Goal: Find specific page/section: Find specific page/section

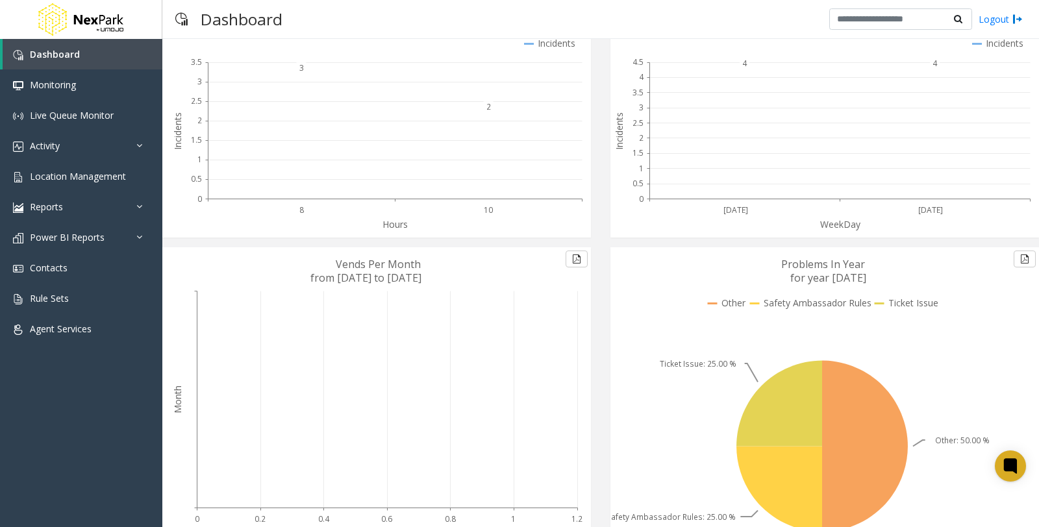
scroll to position [179, 0]
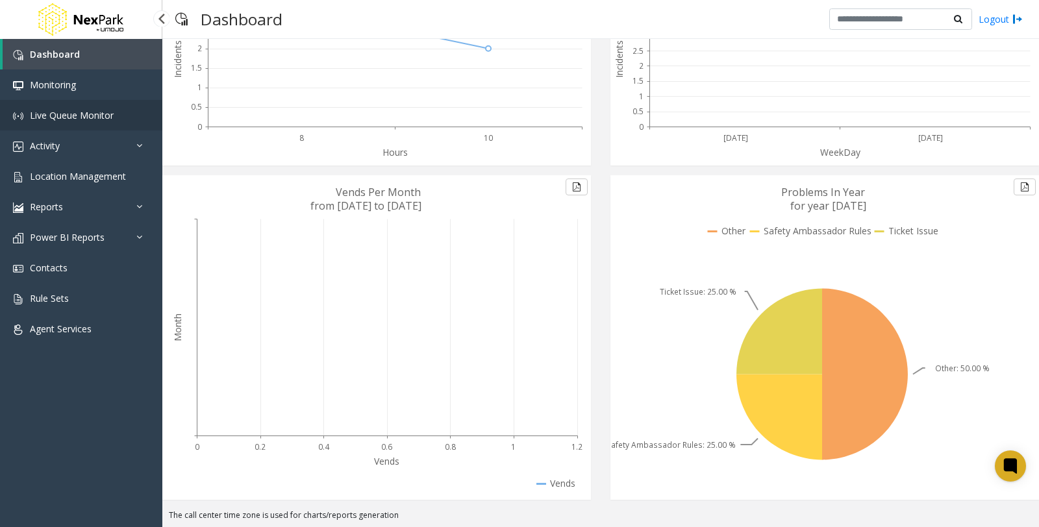
drag, startPoint x: 91, startPoint y: 109, endPoint x: 98, endPoint y: 109, distance: 7.1
click at [91, 109] on span "Live Queue Monitor" at bounding box center [72, 115] width 84 height 12
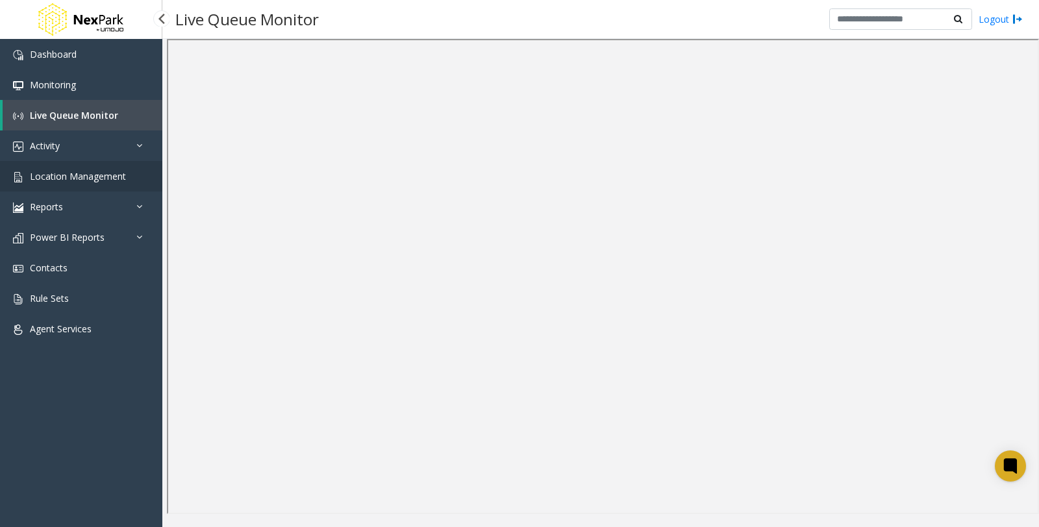
click at [79, 168] on link "Location Management" at bounding box center [81, 176] width 162 height 31
click at [96, 148] on link "Activity" at bounding box center [81, 146] width 162 height 31
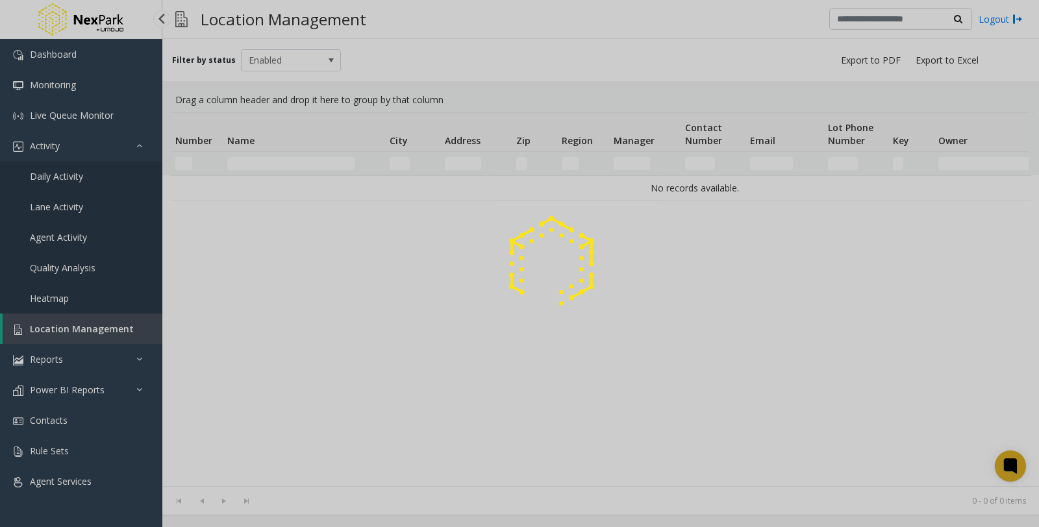
click at [103, 175] on div at bounding box center [519, 263] width 1039 height 527
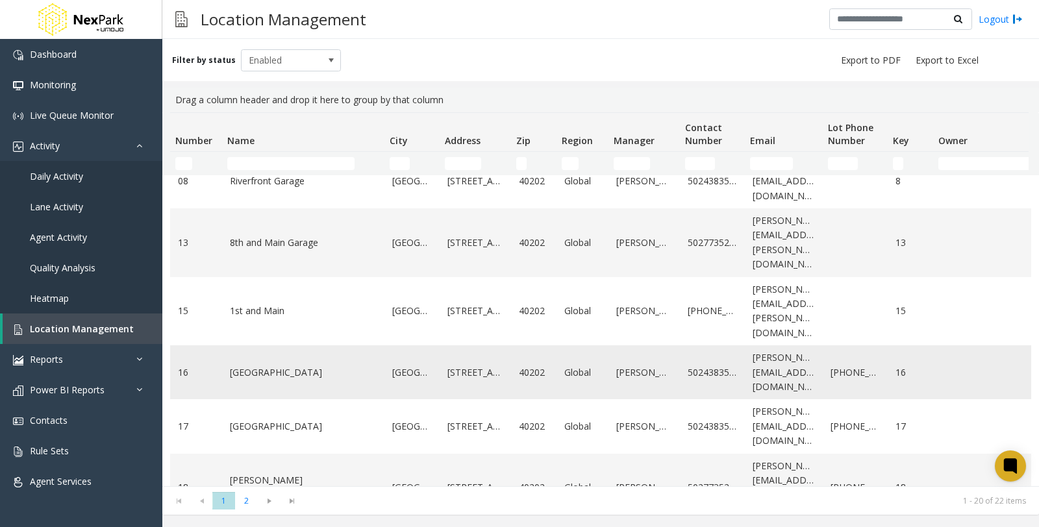
scroll to position [781, 0]
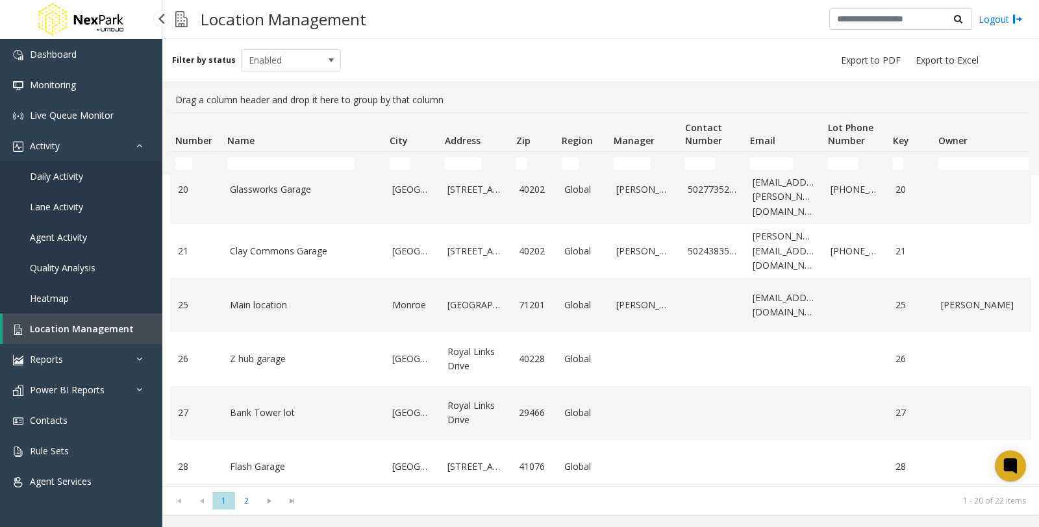
click at [68, 262] on span "Quality Analysis" at bounding box center [63, 268] width 66 height 12
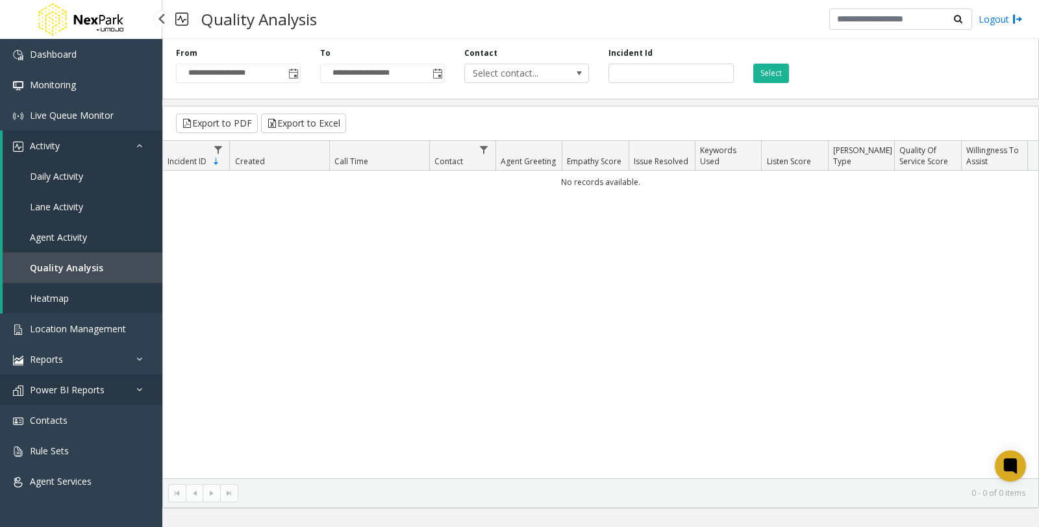
click at [88, 393] on span "Power BI Reports" at bounding box center [67, 390] width 75 height 12
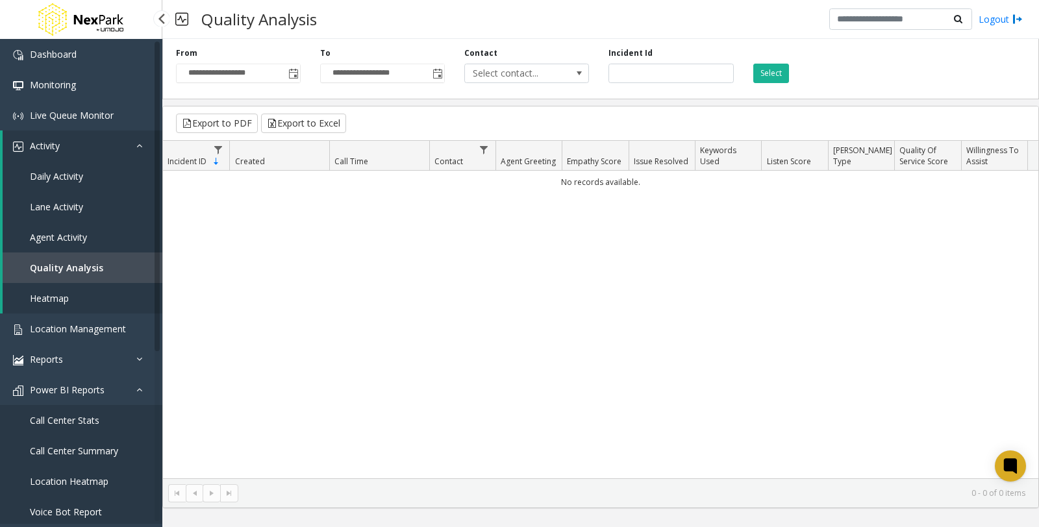
click at [87, 420] on span "Call Center Stats" at bounding box center [64, 420] width 69 height 12
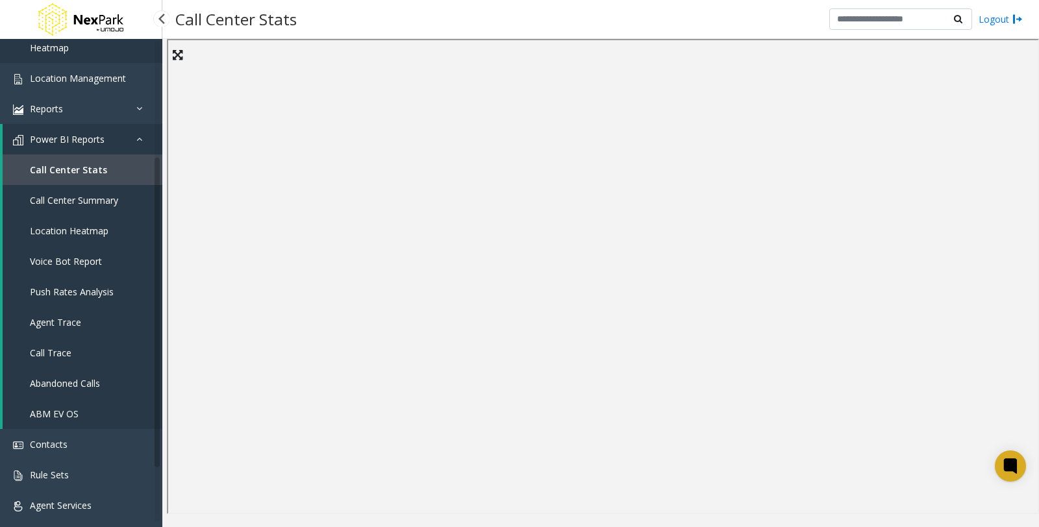
scroll to position [256, 0]
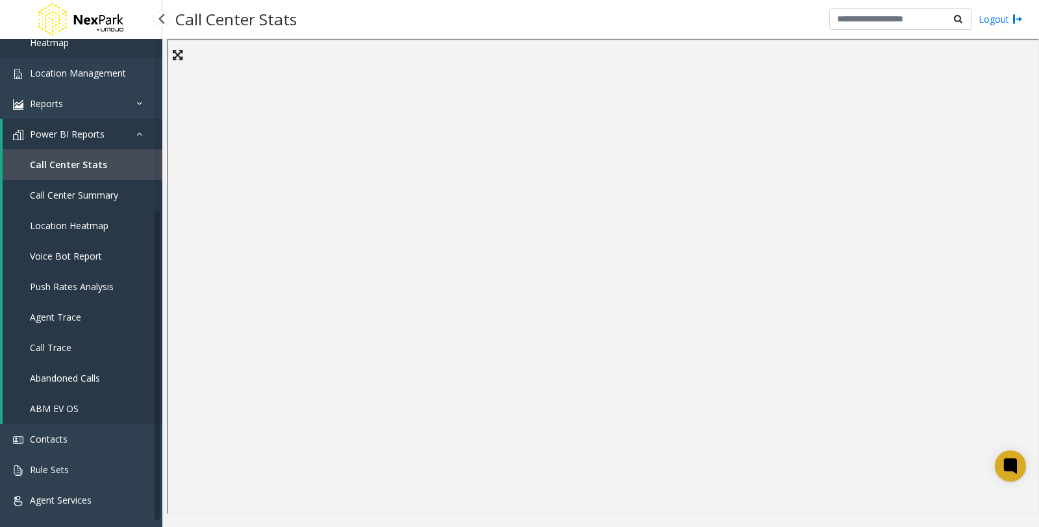
click at [86, 197] on span "Call Center Summary" at bounding box center [74, 195] width 88 height 12
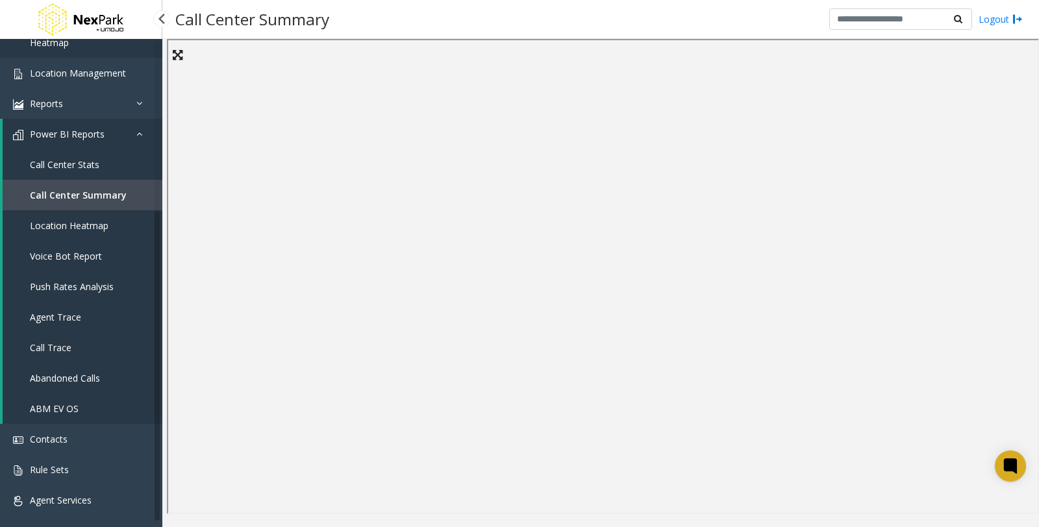
click at [85, 347] on link "Call Trace" at bounding box center [83, 348] width 160 height 31
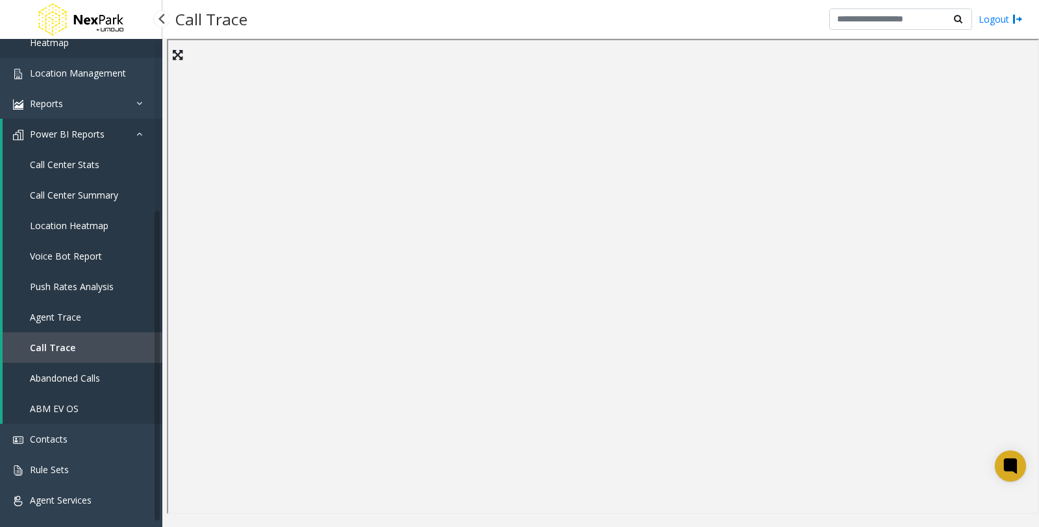
scroll to position [184, 0]
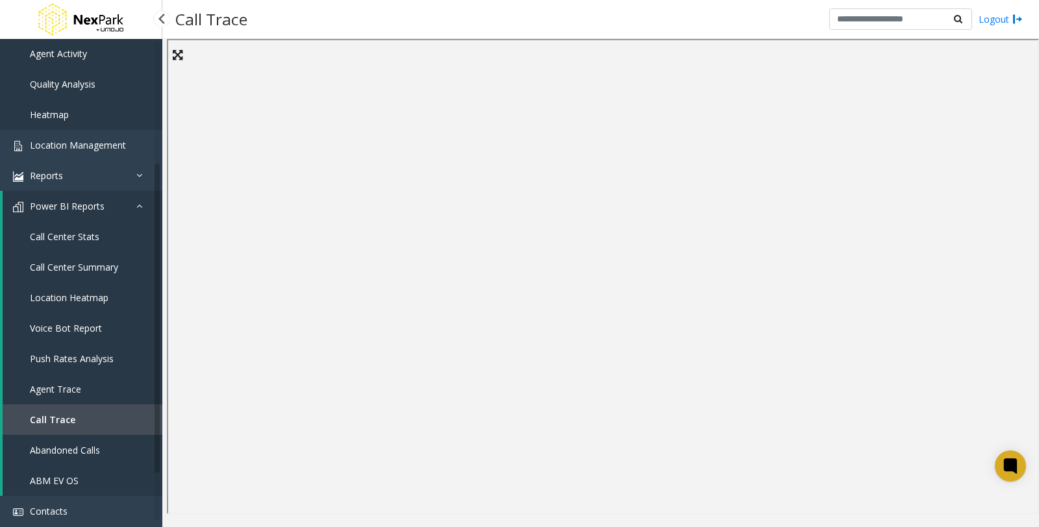
click at [45, 383] on span "Agent Trace" at bounding box center [55, 389] width 51 height 12
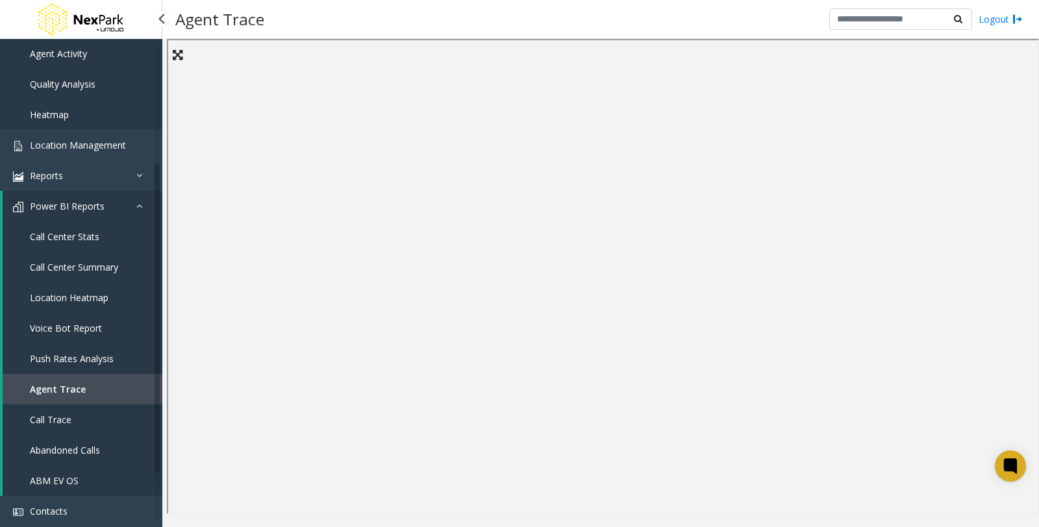
click at [79, 347] on link "Push Rates Analysis" at bounding box center [83, 359] width 160 height 31
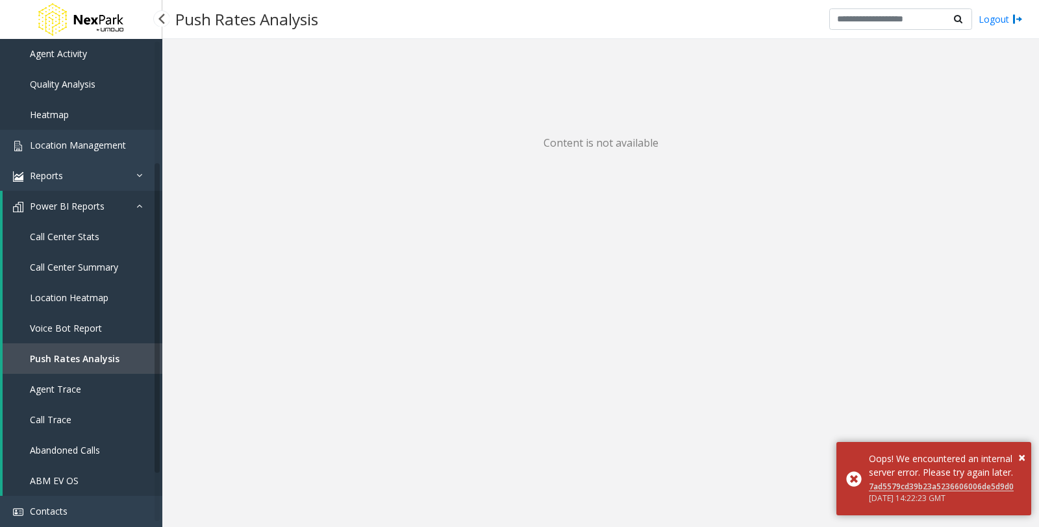
click at [27, 291] on link "Location Heatmap" at bounding box center [83, 298] width 160 height 31
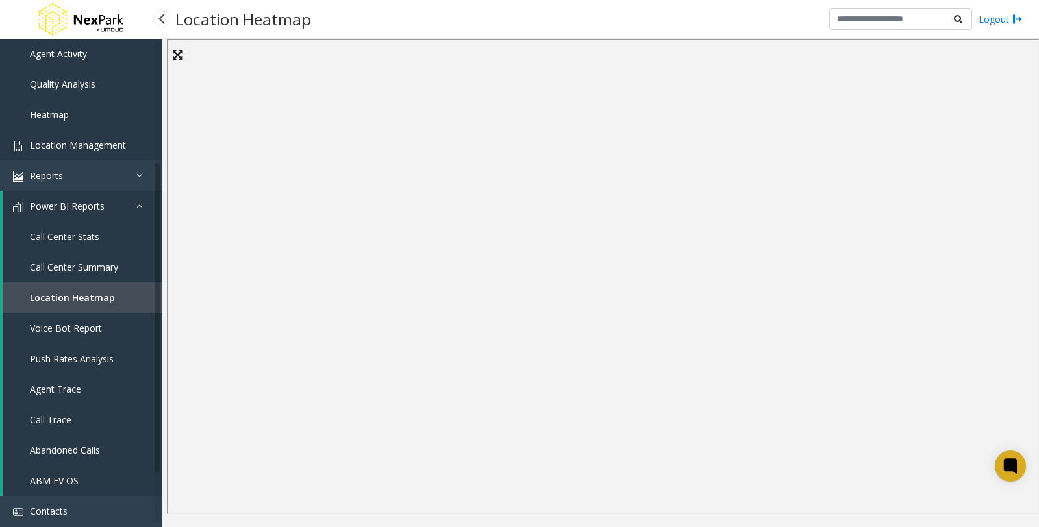
click at [81, 148] on span "Location Management" at bounding box center [78, 145] width 96 height 12
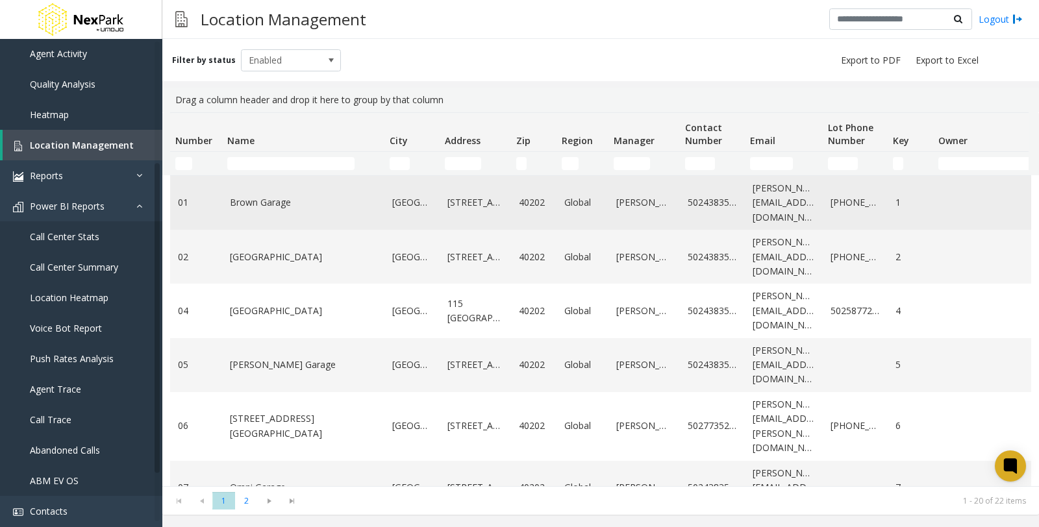
click at [266, 203] on link "Brown Garage" at bounding box center [303, 203] width 147 height 14
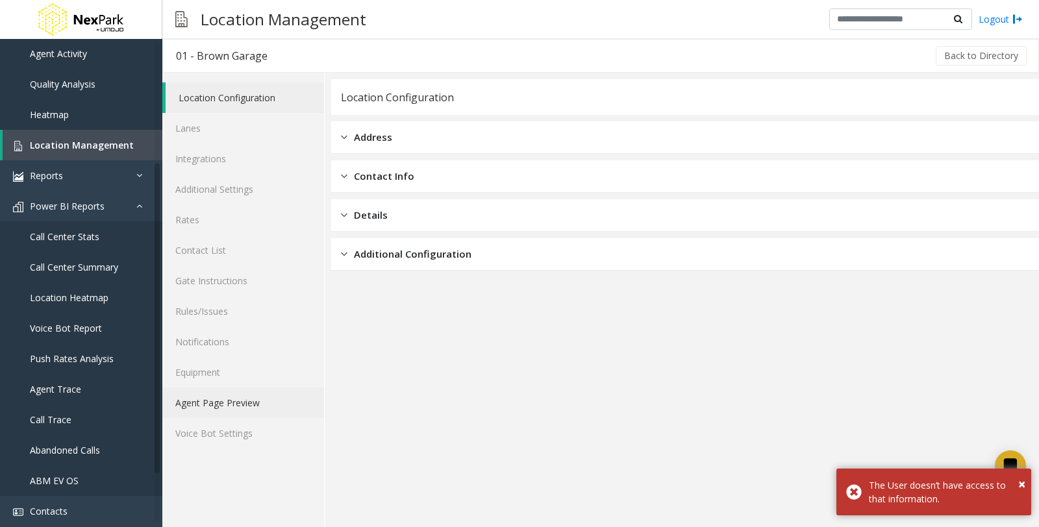
click at [215, 406] on link "Agent Page Preview" at bounding box center [243, 403] width 162 height 31
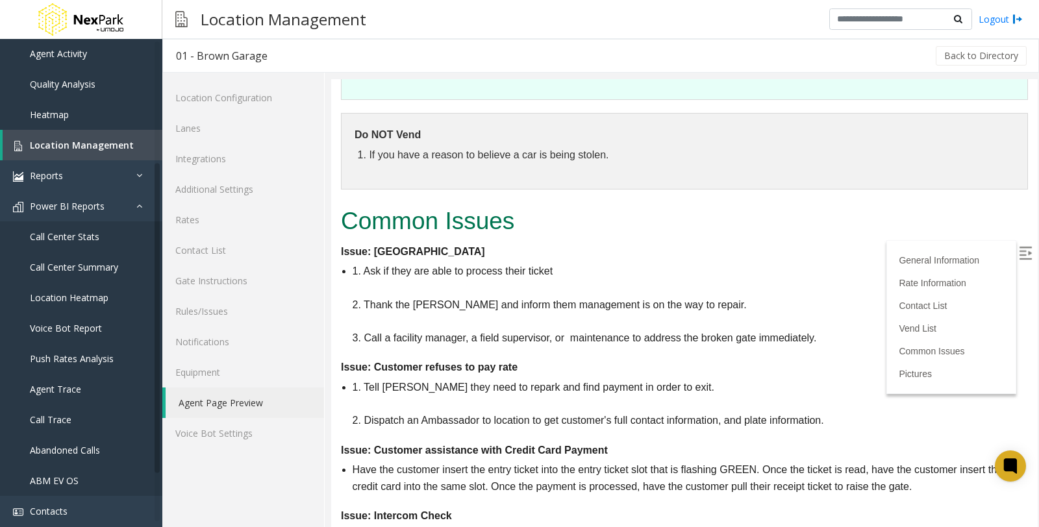
scroll to position [1699, 0]
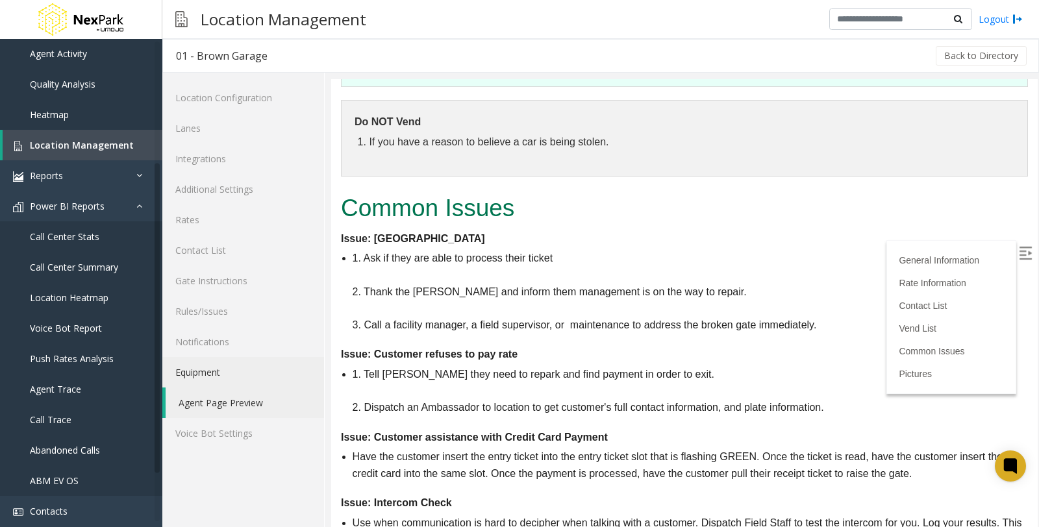
click at [212, 373] on link "Equipment" at bounding box center [243, 372] width 162 height 31
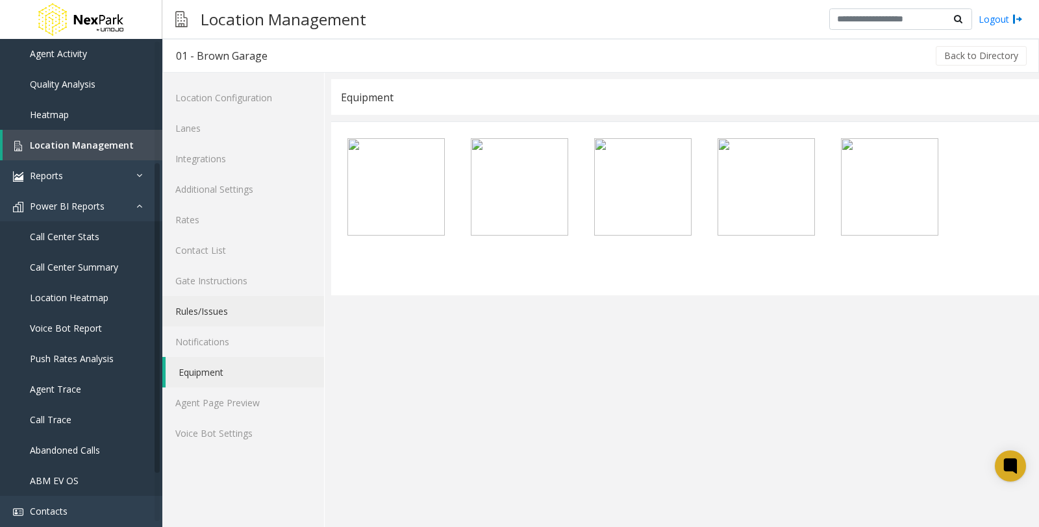
click at [199, 308] on link "Rules/Issues" at bounding box center [243, 311] width 162 height 31
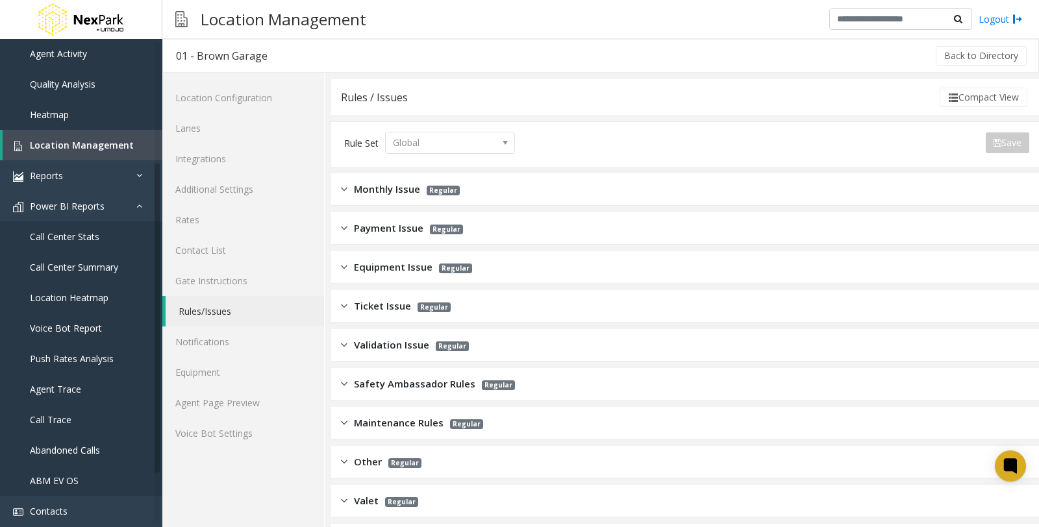
click at [392, 348] on span "Validation Issue" at bounding box center [391, 345] width 75 height 15
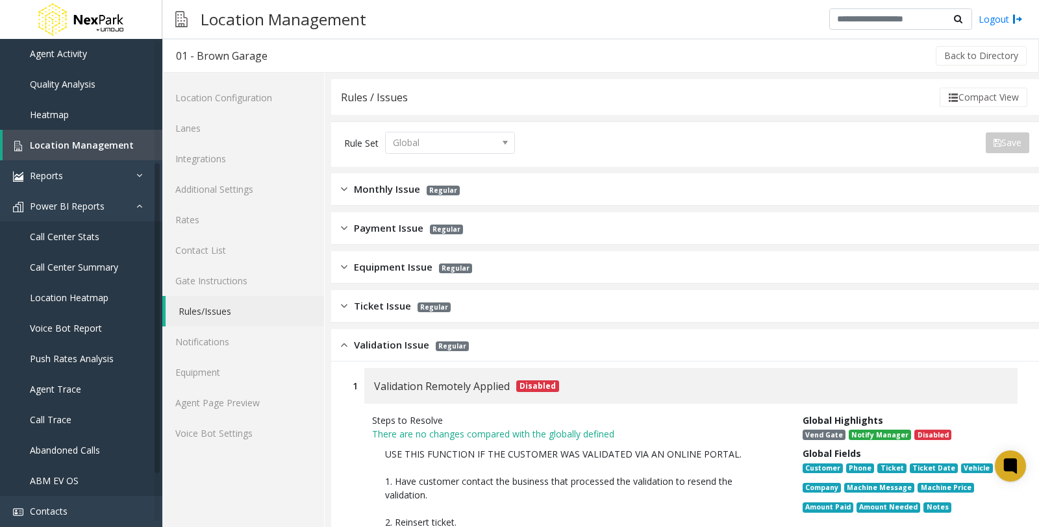
click at [393, 231] on span "Payment Issue" at bounding box center [388, 228] width 69 height 15
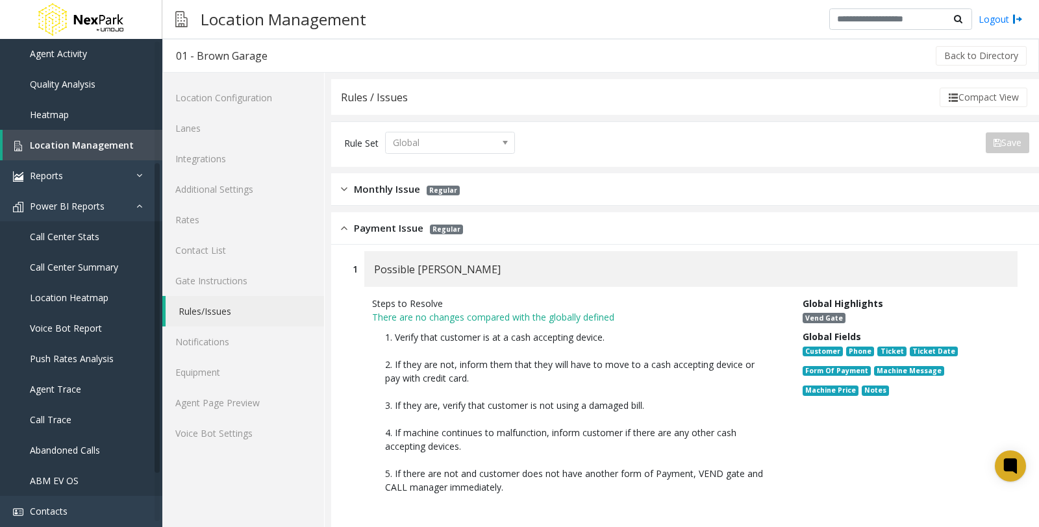
click at [386, 229] on span "Payment Issue" at bounding box center [388, 228] width 69 height 15
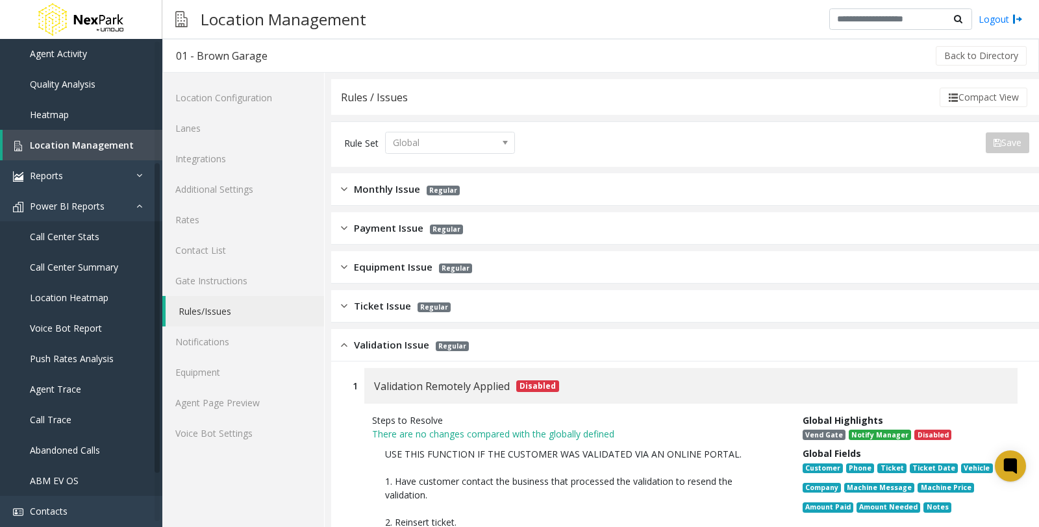
scroll to position [72, 0]
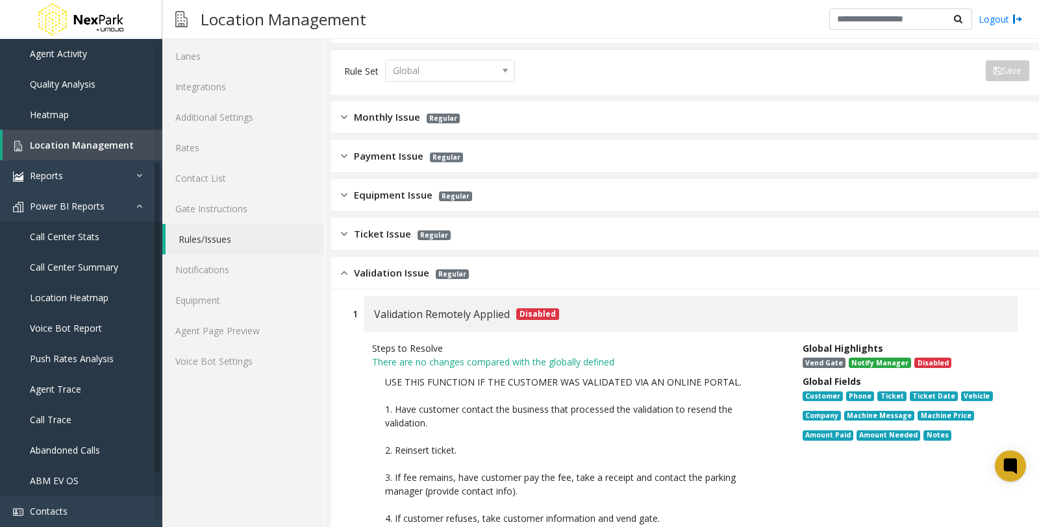
click at [392, 238] on span "Ticket Issue" at bounding box center [382, 234] width 57 height 15
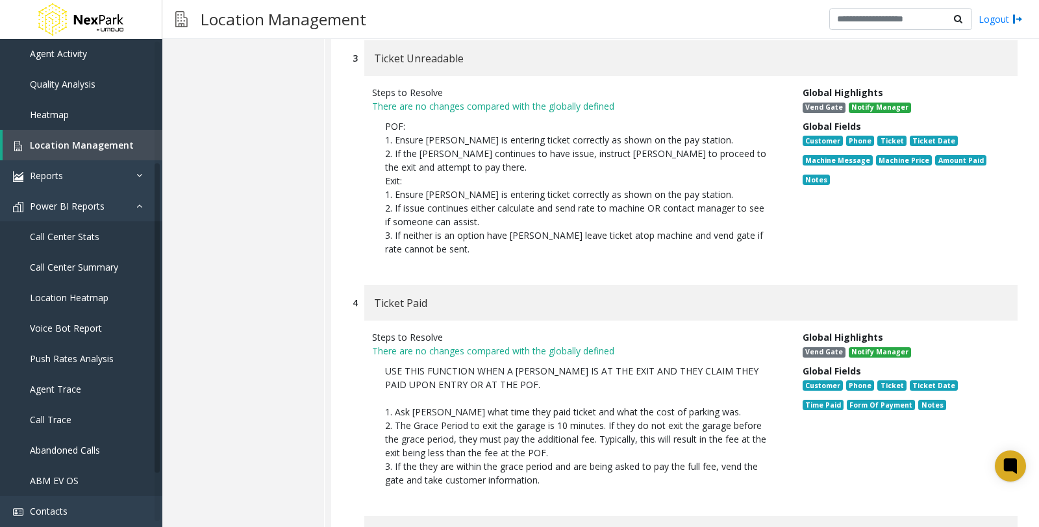
scroll to position [145, 0]
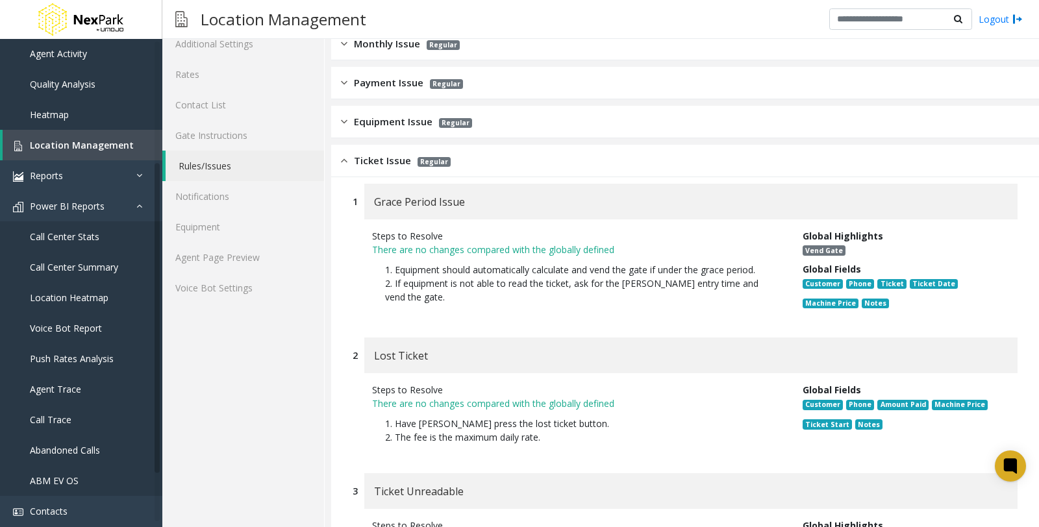
drag, startPoint x: 346, startPoint y: 157, endPoint x: 367, endPoint y: 125, distance: 37.8
click at [345, 157] on img at bounding box center [344, 160] width 6 height 15
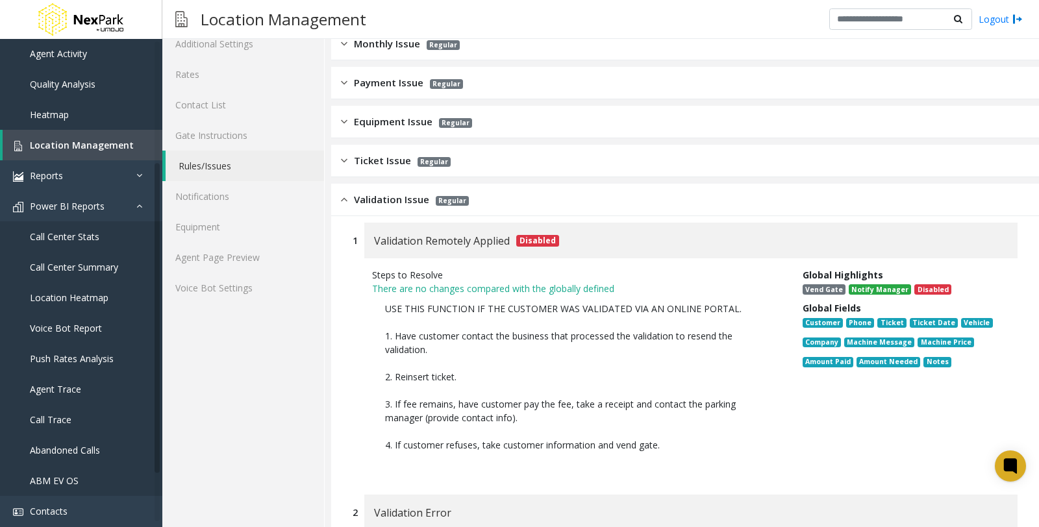
click at [373, 88] on span "Payment Issue" at bounding box center [388, 82] width 69 height 15
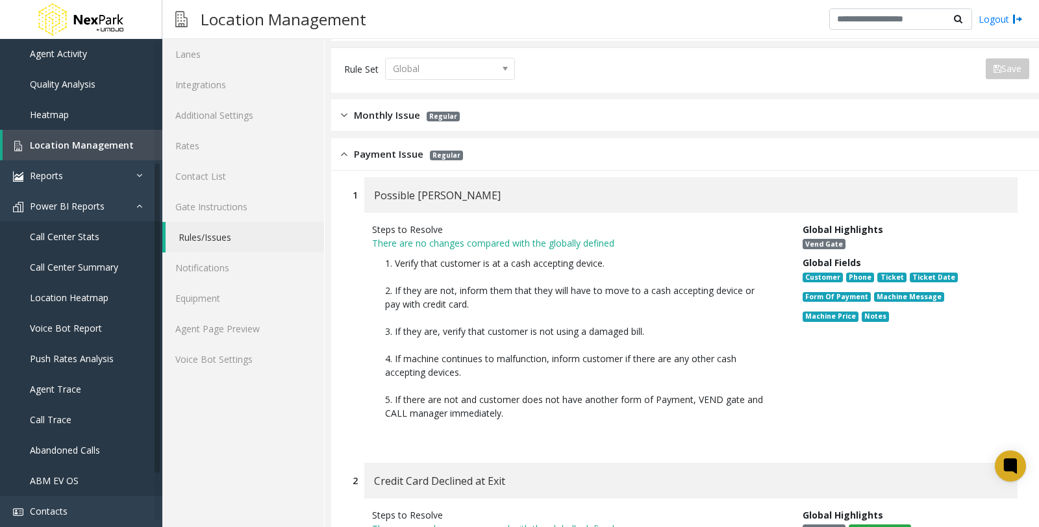
scroll to position [1, 0]
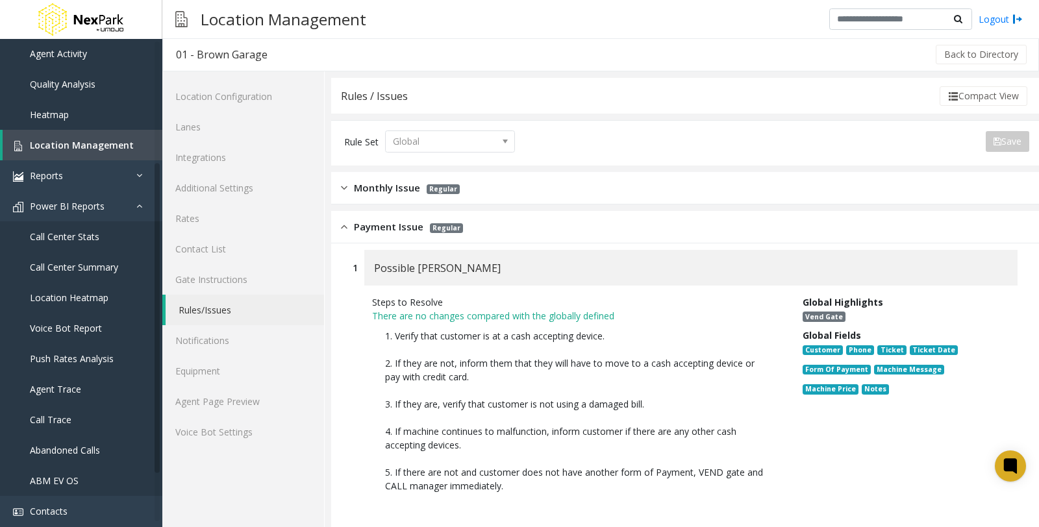
click at [346, 224] on img at bounding box center [344, 227] width 6 height 15
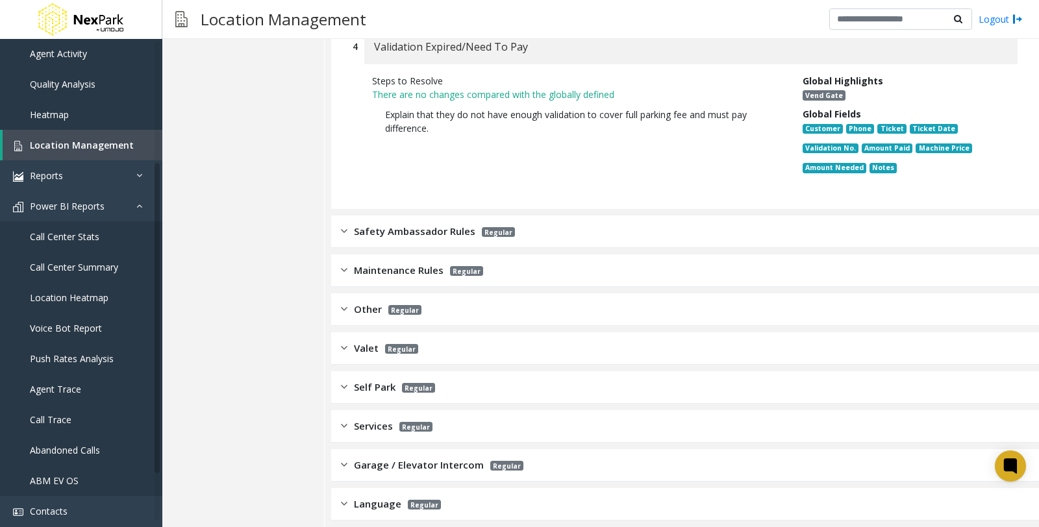
scroll to position [1079, 0]
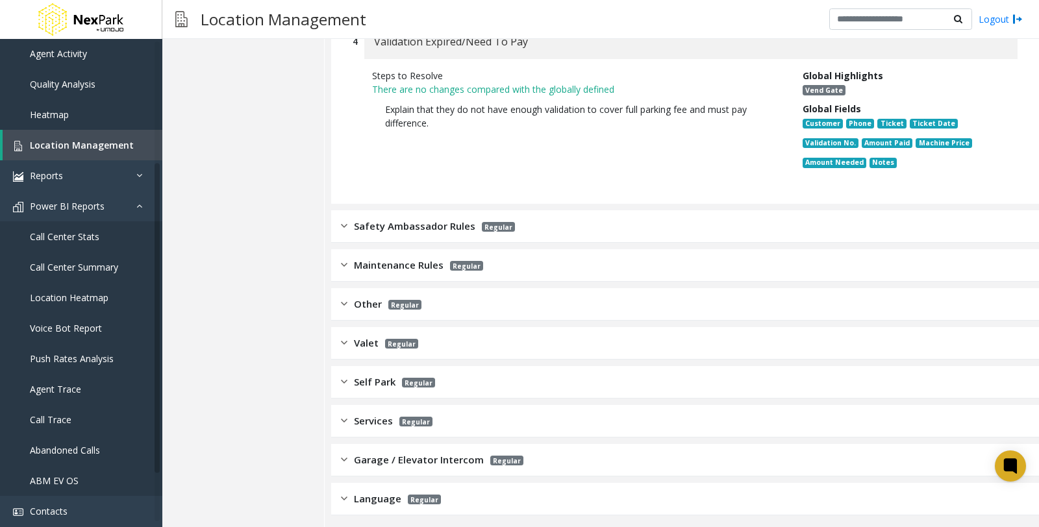
click at [341, 299] on img at bounding box center [344, 304] width 6 height 15
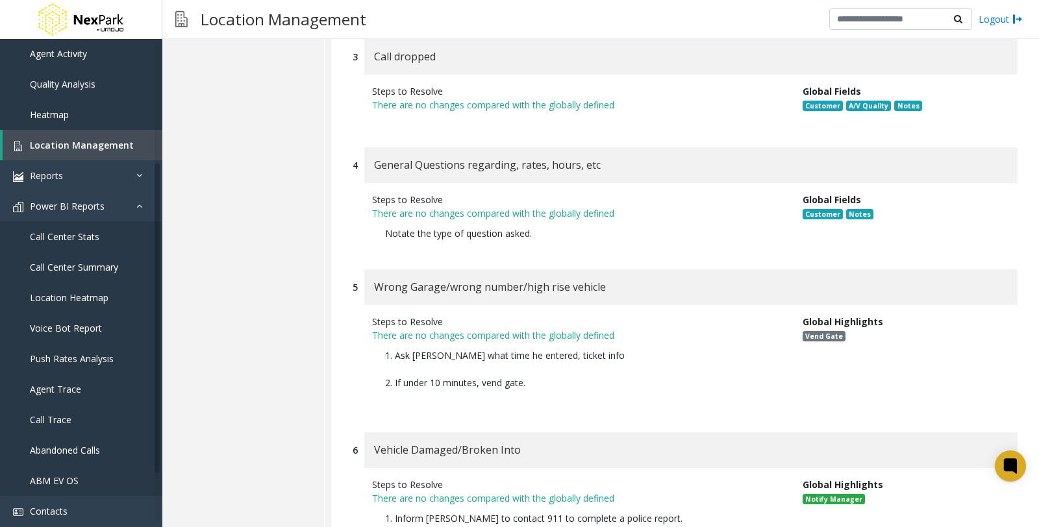
scroll to position [1657, 0]
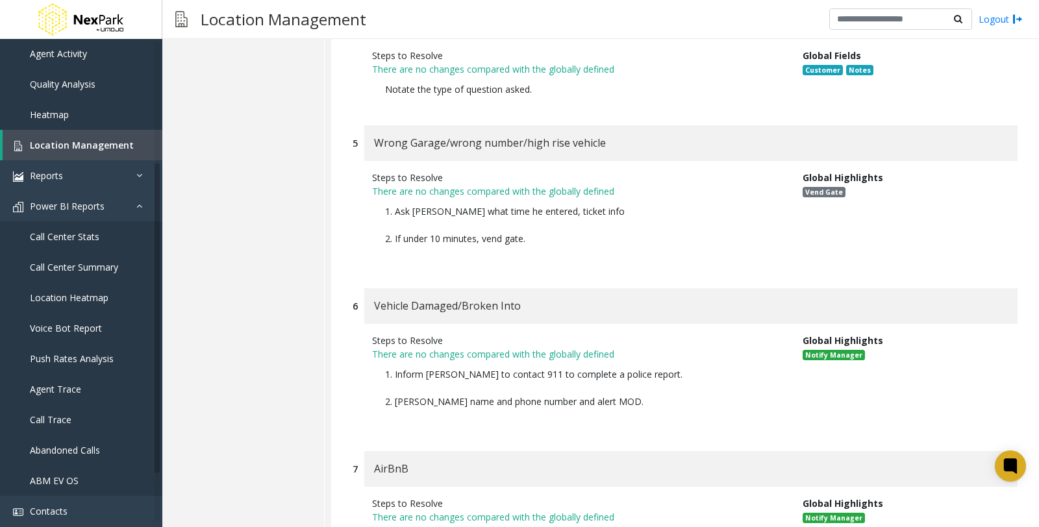
scroll to position [2017, 0]
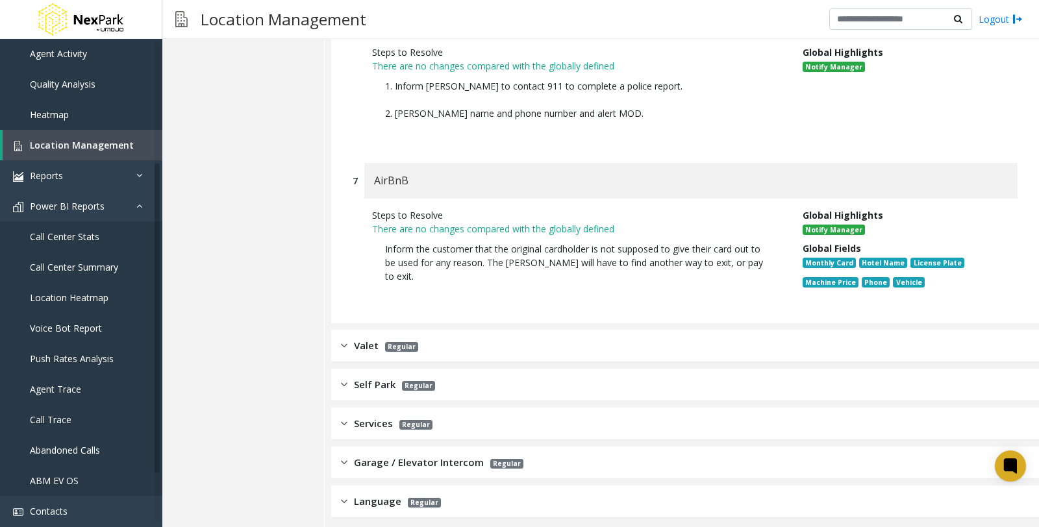
click at [372, 408] on div "Services Regular" at bounding box center [685, 424] width 708 height 32
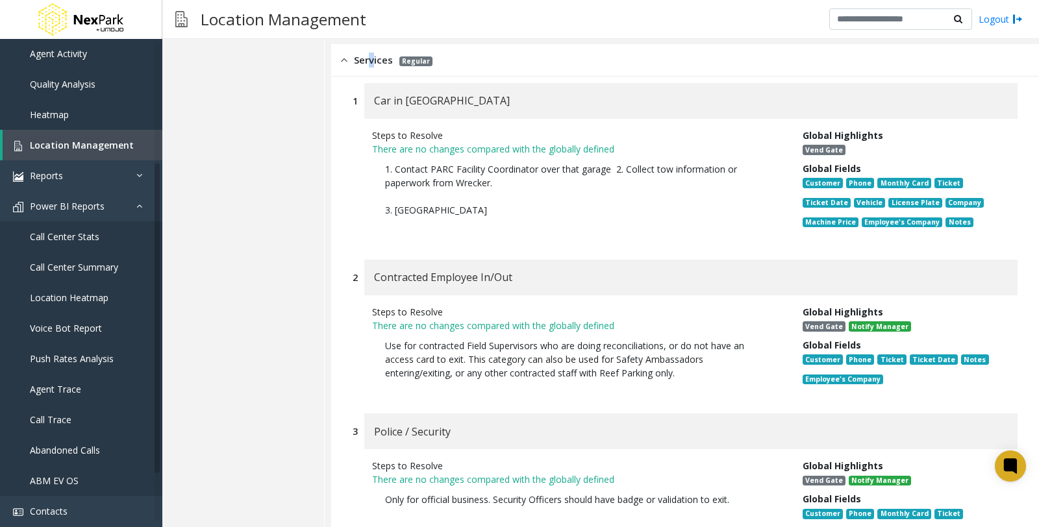
scroll to position [2309, 0]
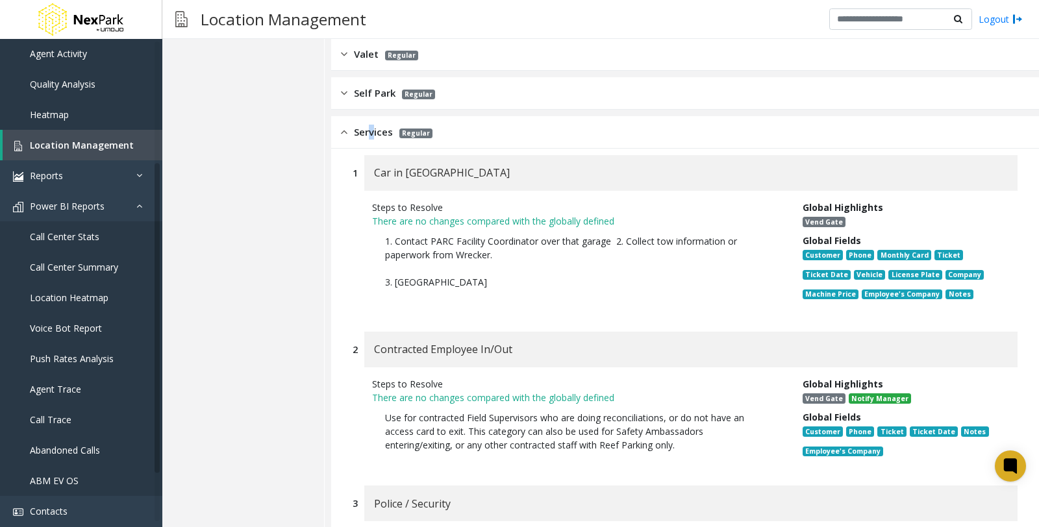
click at [347, 126] on img at bounding box center [344, 132] width 6 height 15
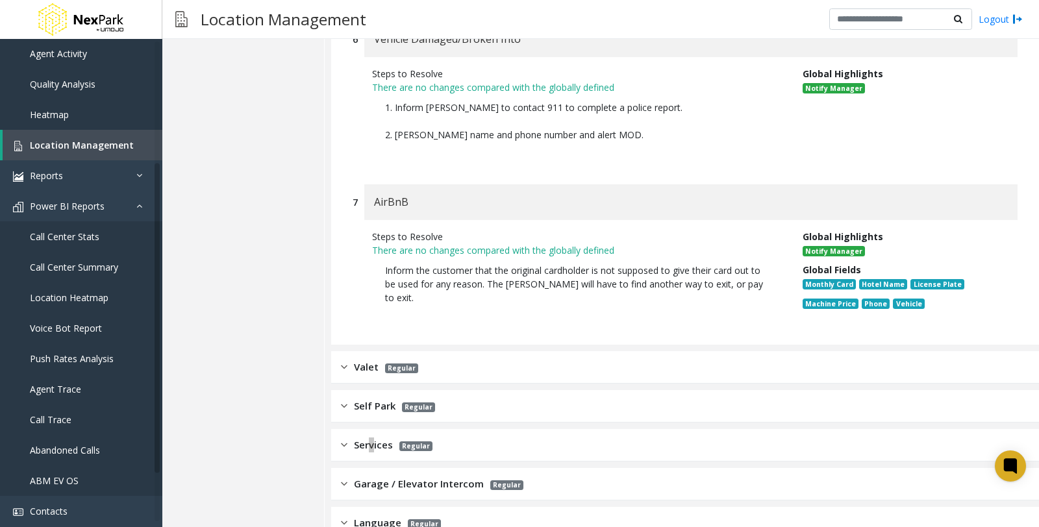
scroll to position [2017, 0]
